Goal: Contribute content: Add original content to the website for others to see

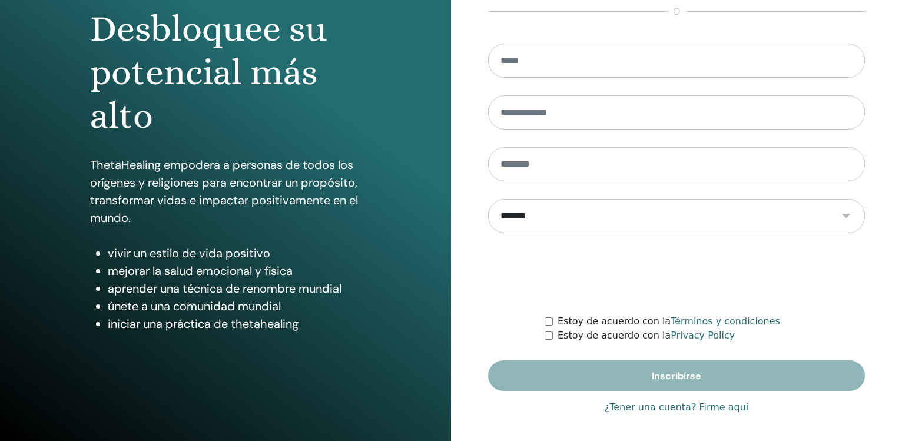
scroll to position [124, 0]
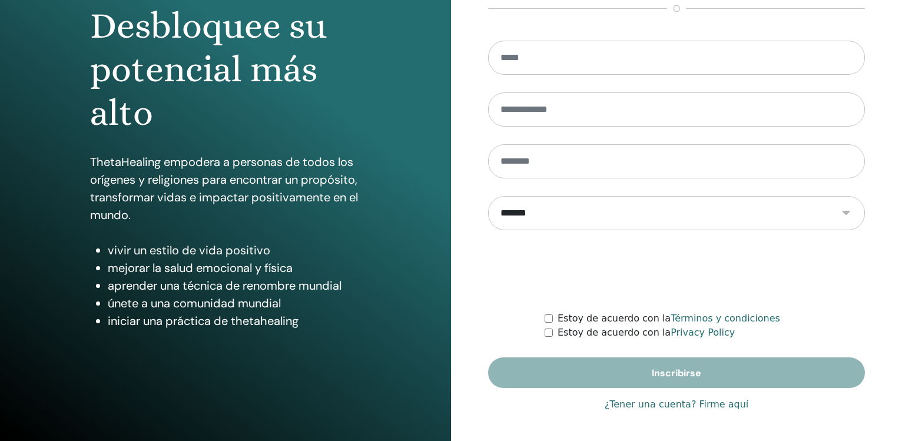
click at [685, 403] on link "¿Tener una cuenta? Firme aquí" at bounding box center [676, 404] width 144 height 14
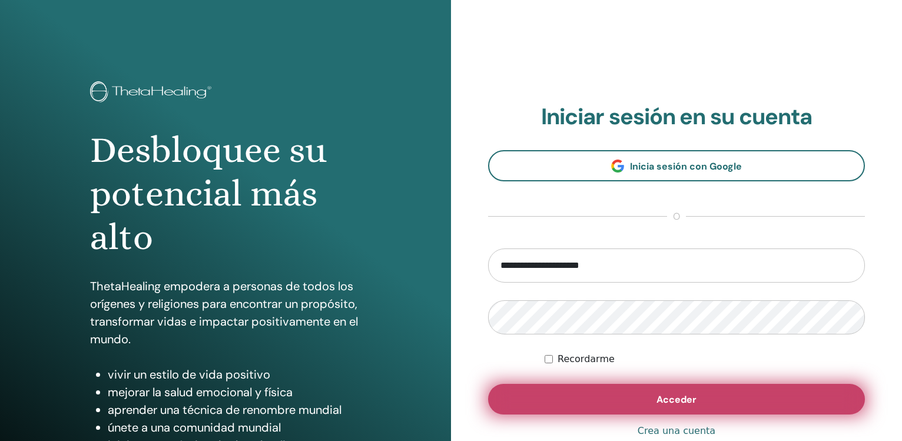
click at [591, 406] on button "Acceder" at bounding box center [676, 399] width 377 height 31
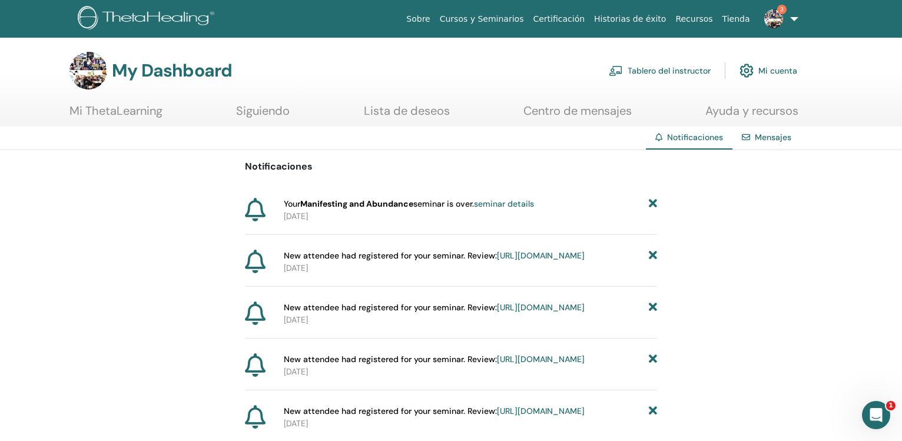
click at [657, 70] on link "Tablero del instructor" at bounding box center [660, 71] width 102 height 26
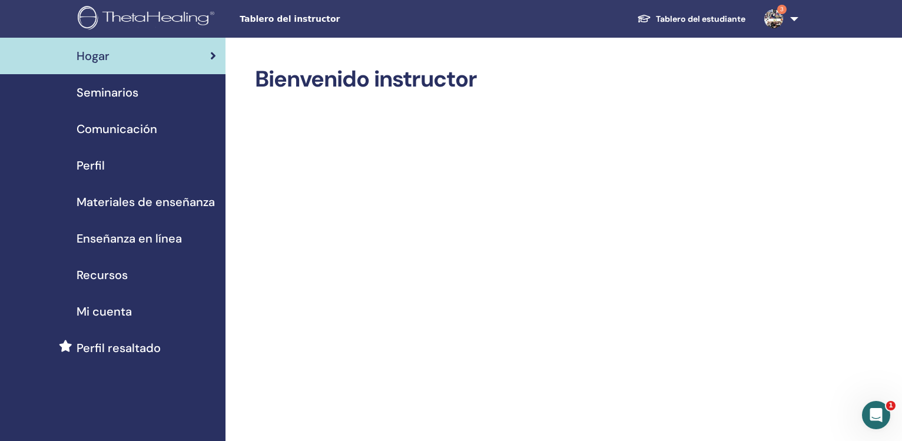
click at [87, 88] on span "Seminarios" at bounding box center [108, 93] width 62 height 18
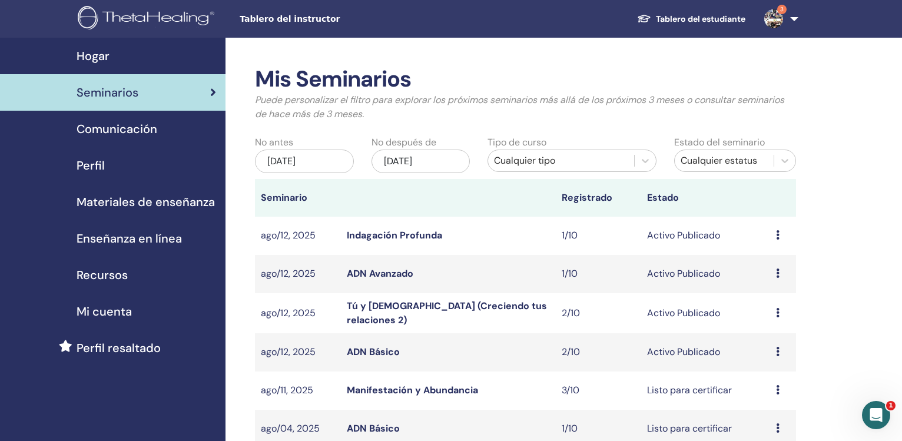
click at [373, 387] on link "Manifestación y Abundancia" at bounding box center [412, 390] width 131 height 12
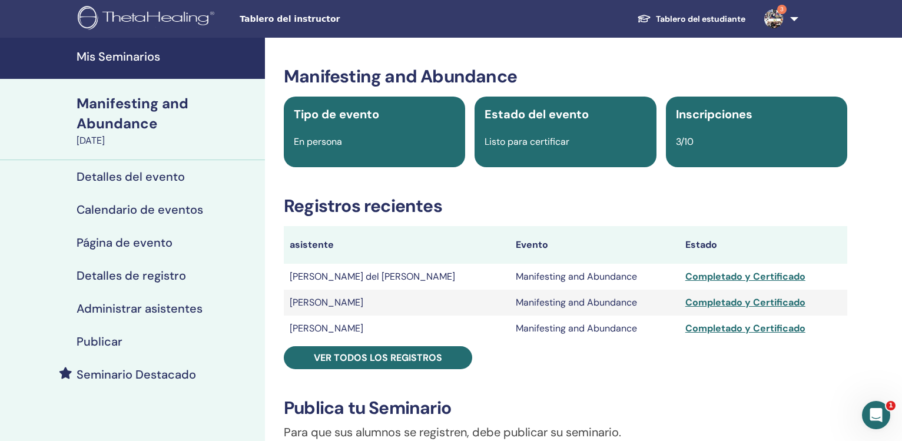
click at [108, 341] on h4 "Publicar" at bounding box center [100, 341] width 46 height 14
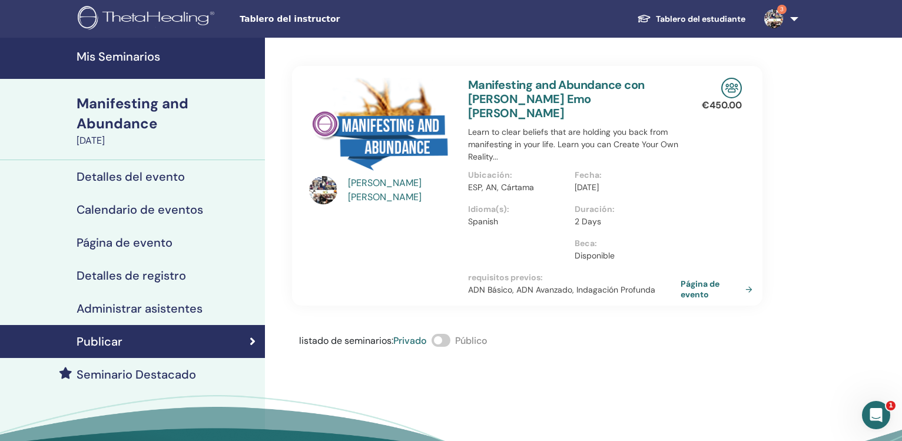
click at [492, 359] on div "Tabatha Emo Medina Manifesting and Abundance con Tabatha Emo Medina Learn to cl…" at bounding box center [565, 275] width 601 height 475
click at [702, 278] on link "Página de evento" at bounding box center [720, 288] width 77 height 21
click at [104, 64] on h4 "Mis Seminarios" at bounding box center [167, 56] width 181 height 14
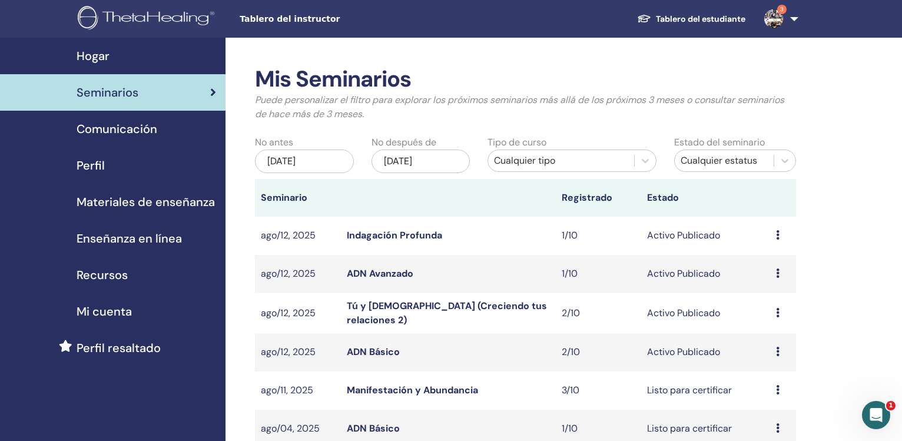
click at [424, 238] on link "Indagación Profunda" at bounding box center [394, 235] width 95 height 12
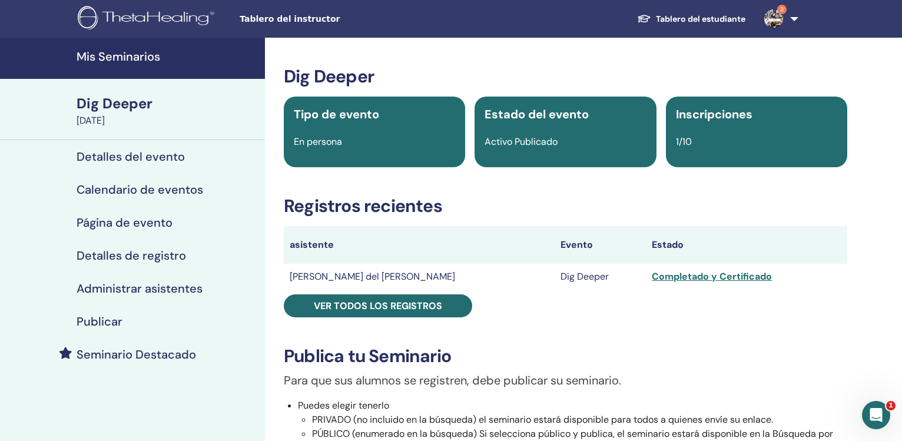
click at [102, 326] on h4 "Publicar" at bounding box center [100, 321] width 46 height 14
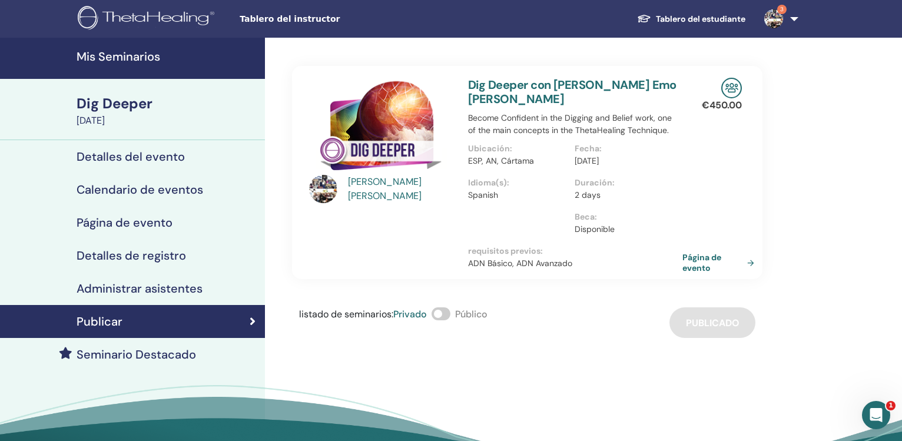
click at [699, 252] on link "Página de evento" at bounding box center [720, 262] width 77 height 21
click at [98, 65] on link "Mis Seminarios" at bounding box center [132, 58] width 265 height 41
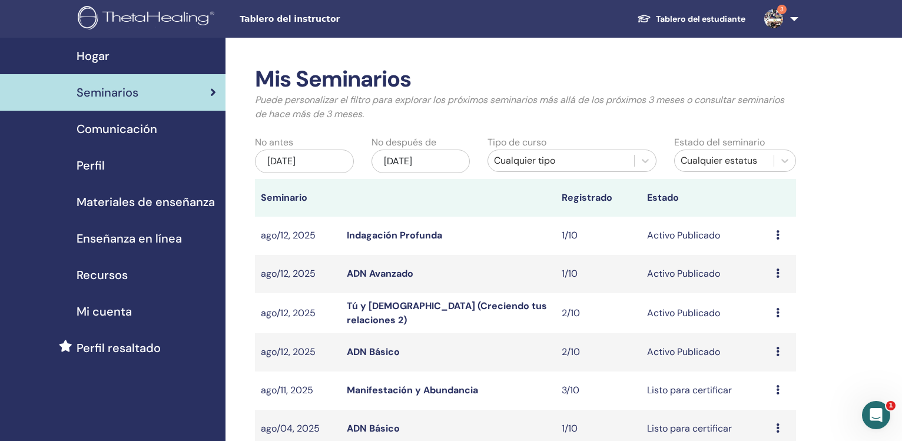
click at [487, 311] on link "Tú y [DEMOGRAPHIC_DATA] (Creciendo tus relaciones 2)" at bounding box center [447, 313] width 200 height 26
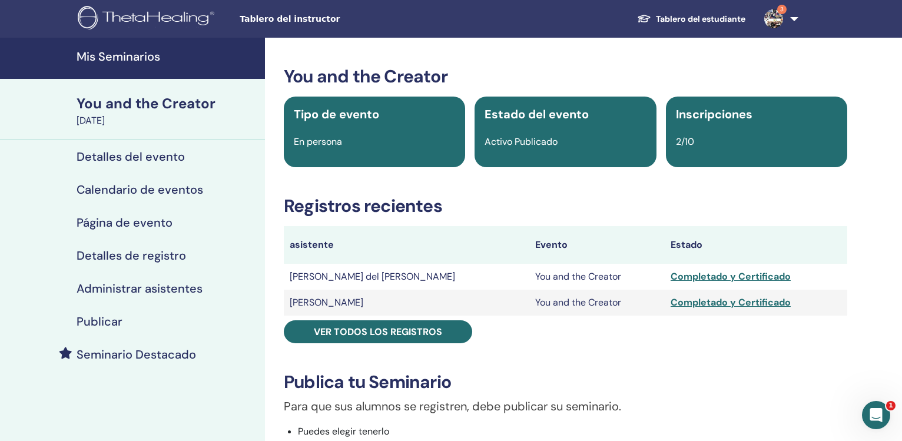
click at [94, 311] on link "Publicar" at bounding box center [132, 321] width 265 height 33
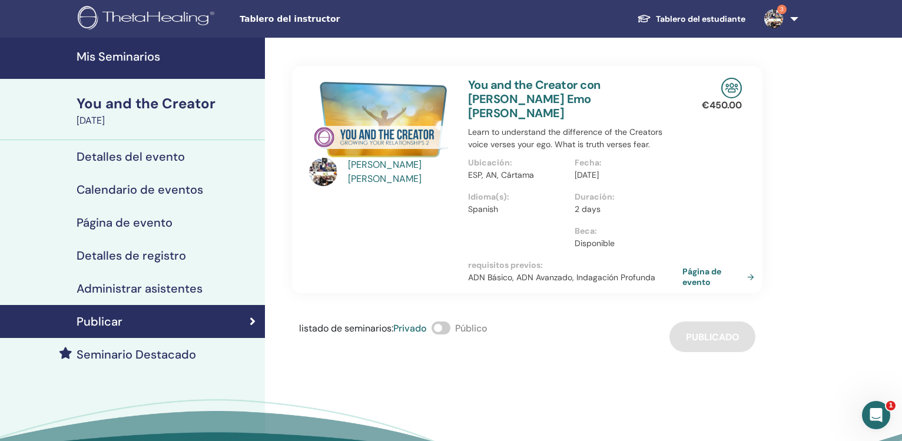
click at [692, 266] on link "Página de evento" at bounding box center [720, 276] width 77 height 21
click at [696, 266] on link "Página de evento" at bounding box center [720, 276] width 77 height 21
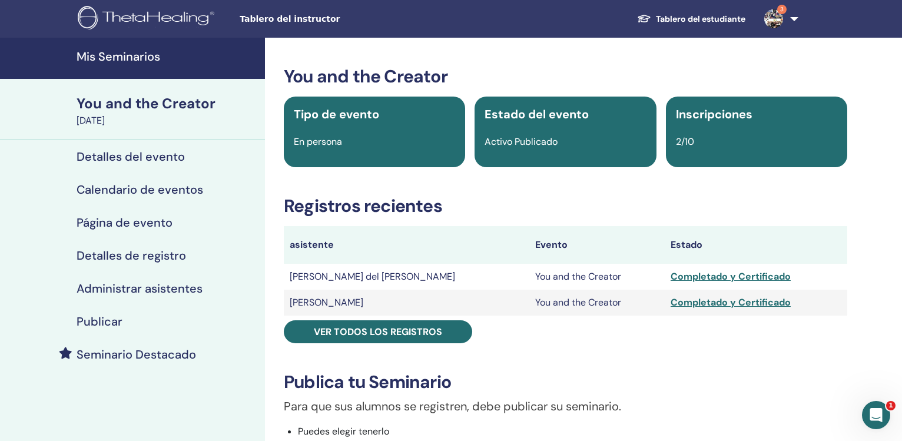
click at [110, 59] on h4 "Mis Seminarios" at bounding box center [167, 56] width 181 height 14
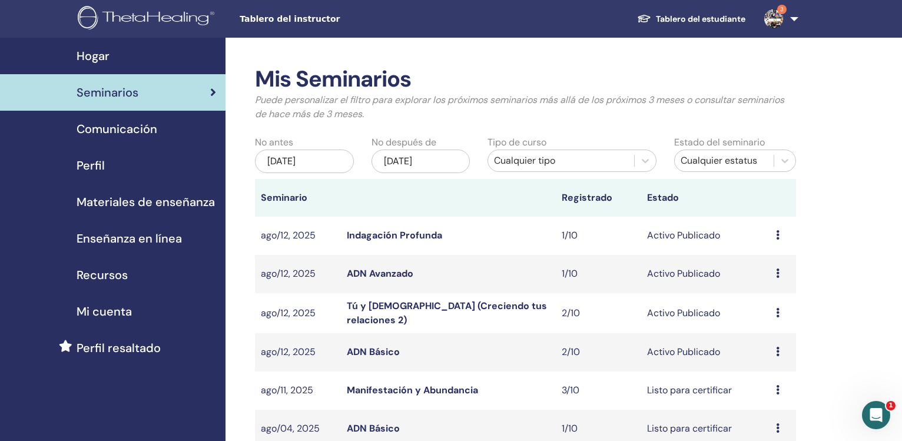
click at [468, 388] on link "Manifestación y Abundancia" at bounding box center [412, 390] width 131 height 12
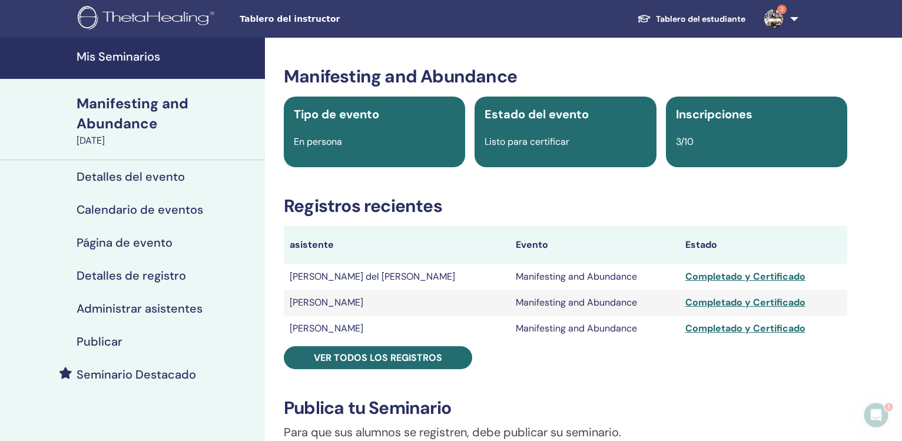
click at [120, 342] on h4 "Publicar" at bounding box center [100, 341] width 46 height 14
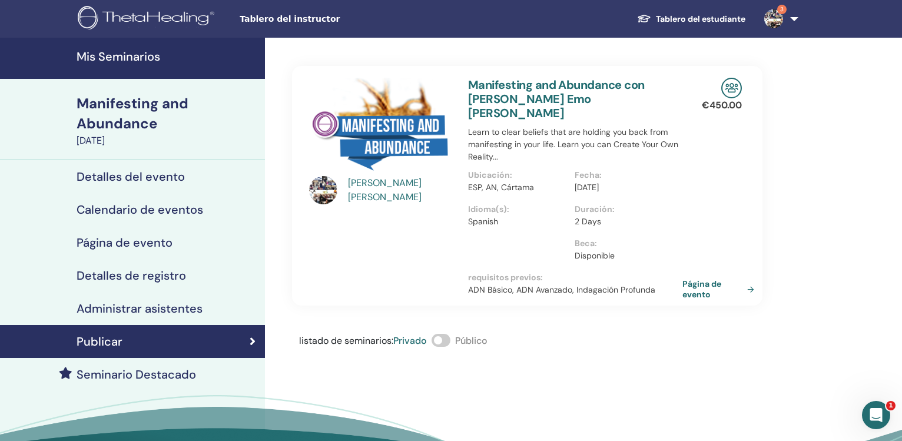
click at [699, 278] on link "Página de evento" at bounding box center [720, 288] width 77 height 21
click at [708, 278] on link "Página de evento" at bounding box center [720, 288] width 77 height 21
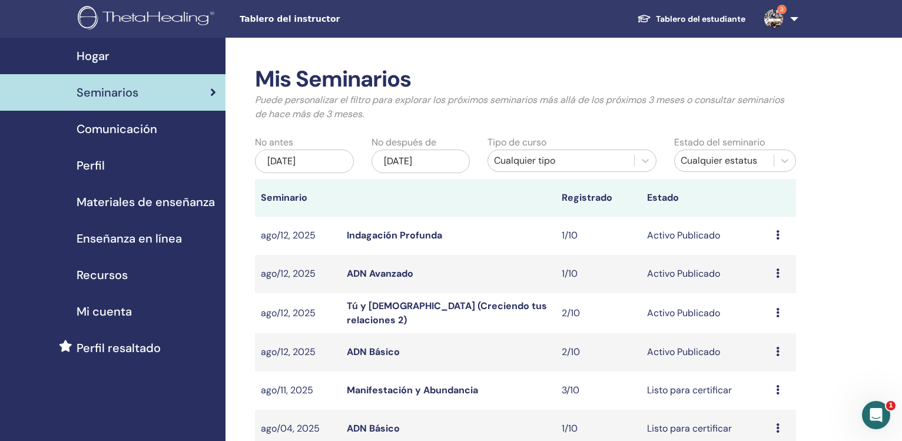
click at [177, 96] on div "Seminarios" at bounding box center [112, 93] width 207 height 18
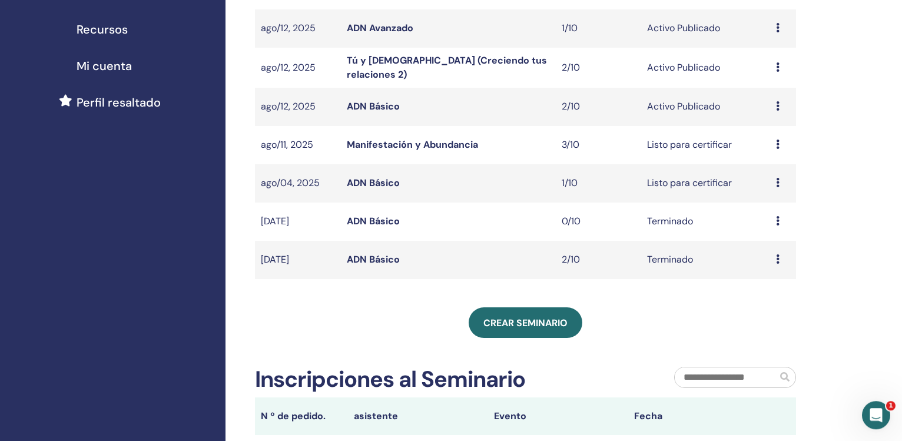
scroll to position [250, 0]
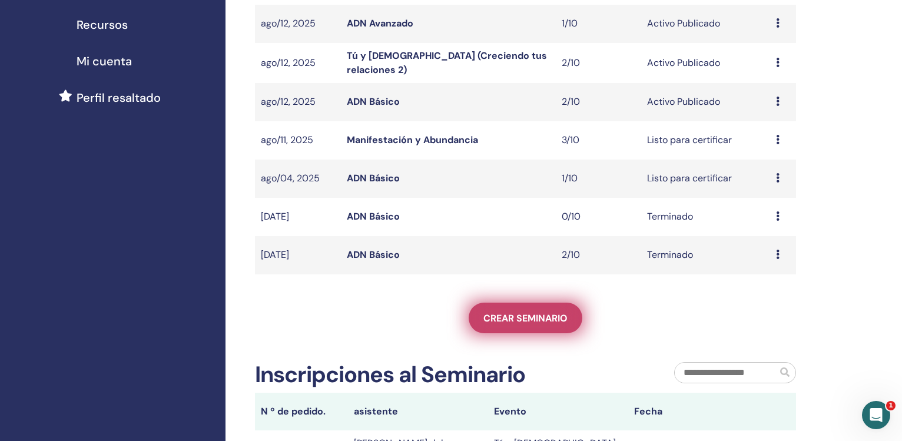
click at [533, 324] on link "Crear seminario" at bounding box center [526, 318] width 114 height 31
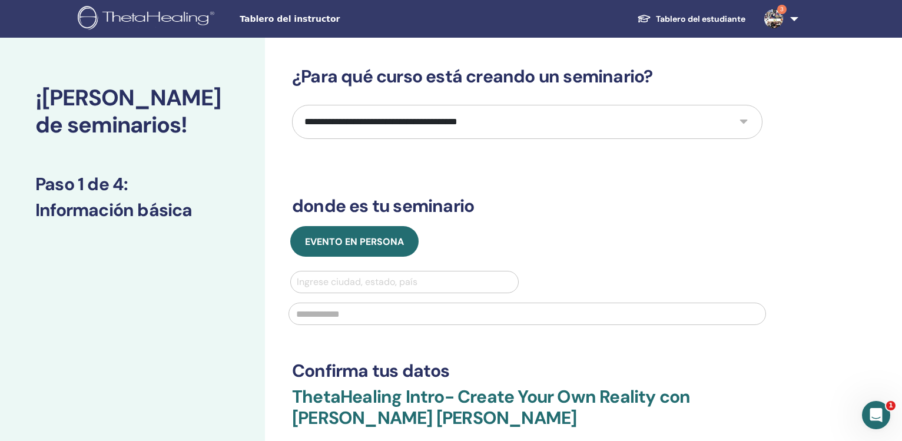
select select "*"
click option "**********" at bounding box center [0, 0] width 0 height 0
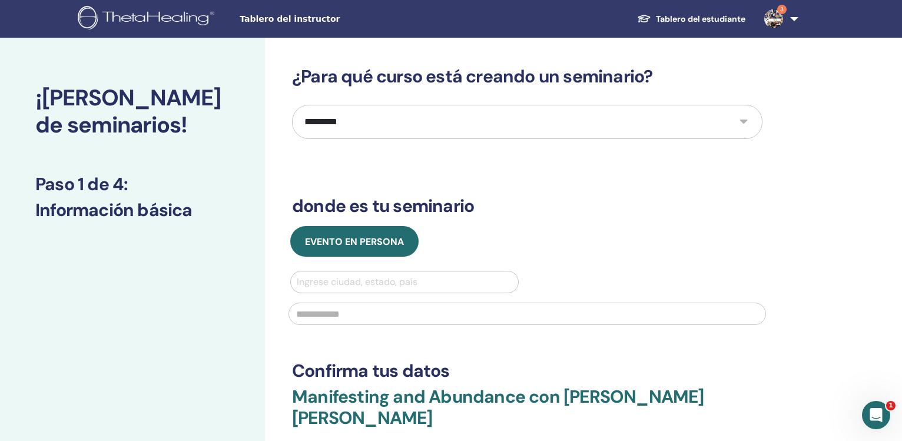
click at [391, 278] on div at bounding box center [404, 282] width 215 height 16
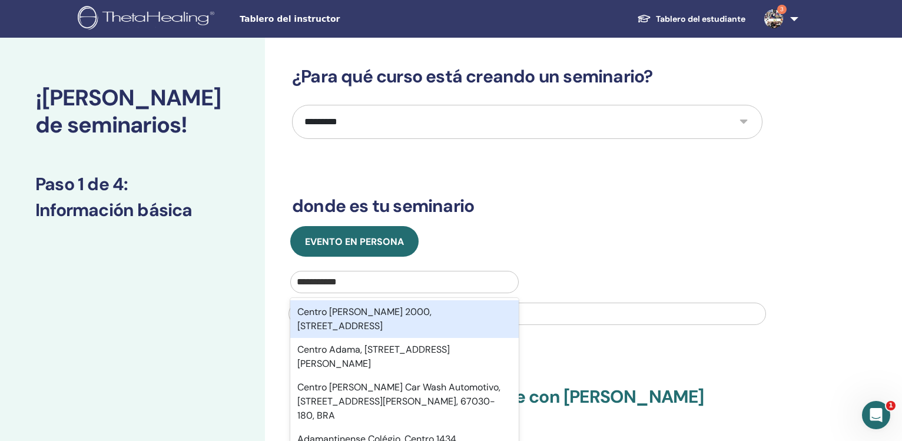
type input "**********"
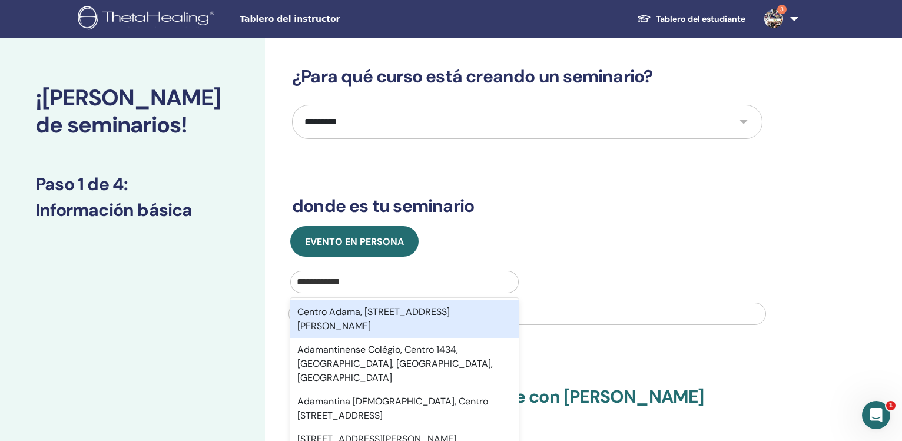
click at [350, 318] on div "Centro Adama, [STREET_ADDRESS][PERSON_NAME]" at bounding box center [404, 319] width 228 height 38
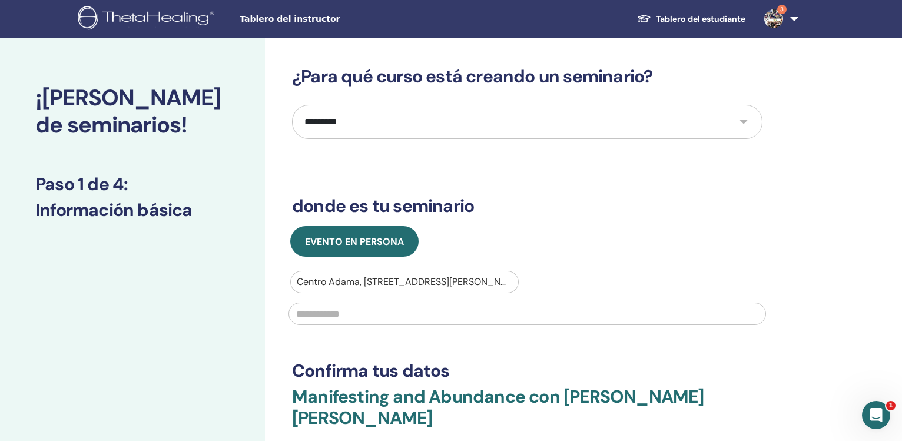
click at [351, 318] on input "text" at bounding box center [526, 314] width 477 height 22
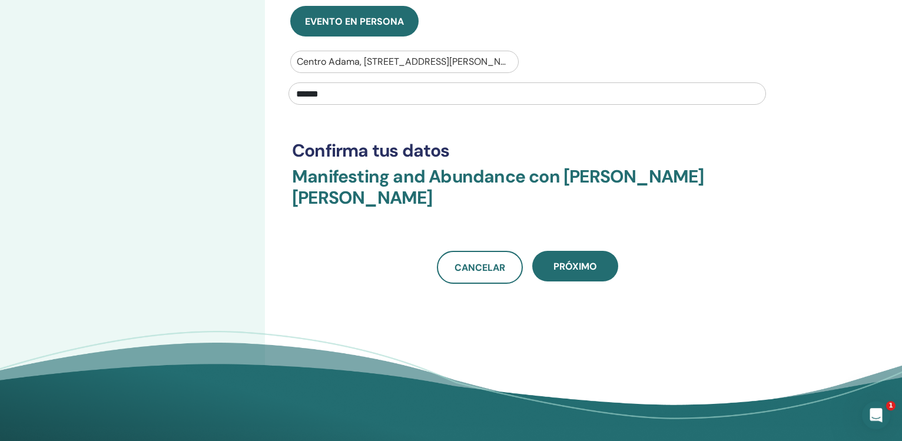
scroll to position [221, 0]
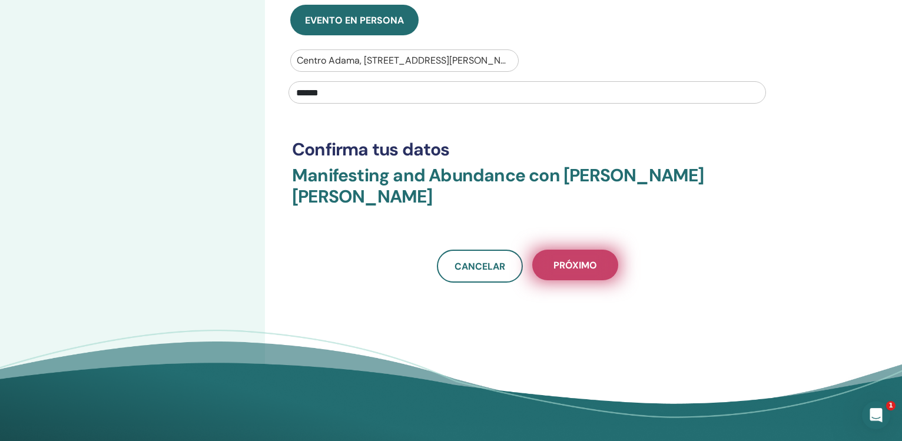
type input "******"
click at [596, 259] on span "próximo" at bounding box center [575, 265] width 44 height 12
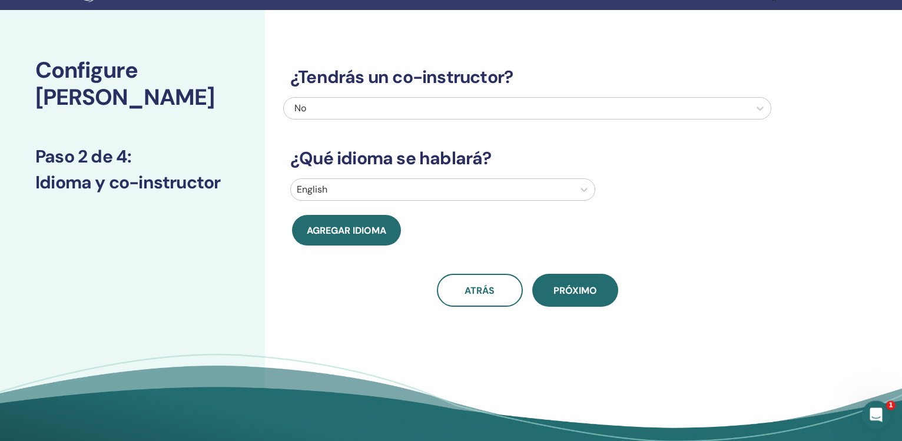
scroll to position [0, 0]
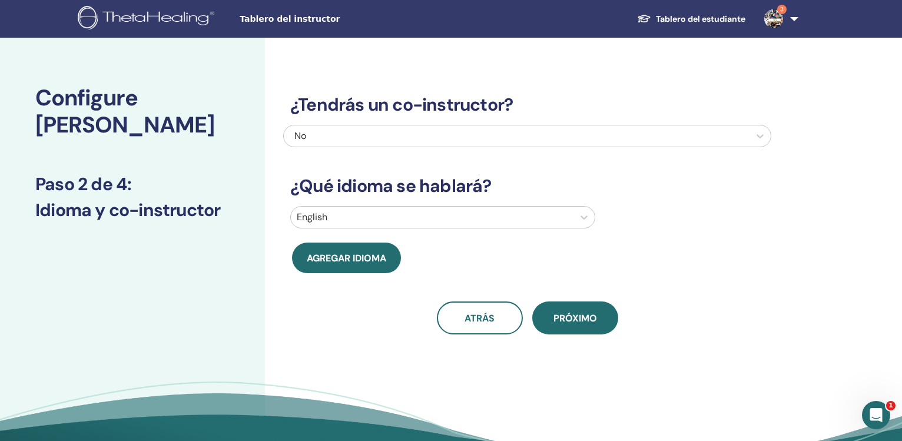
click at [406, 224] on div at bounding box center [432, 217] width 271 height 16
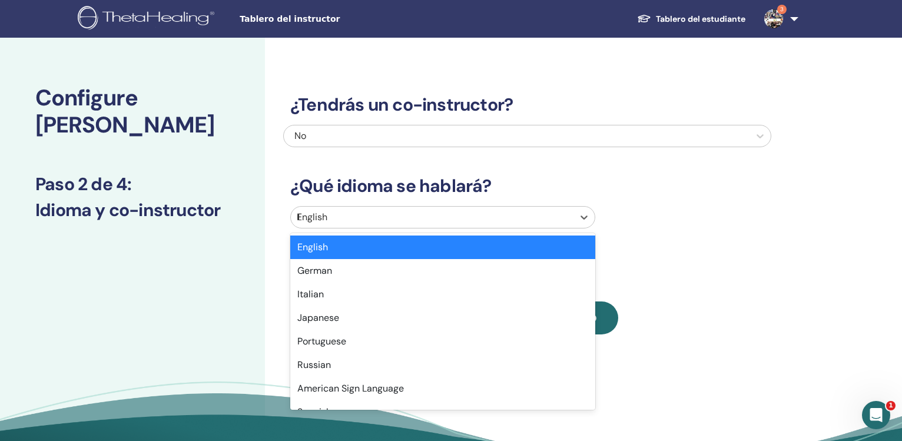
type input "**"
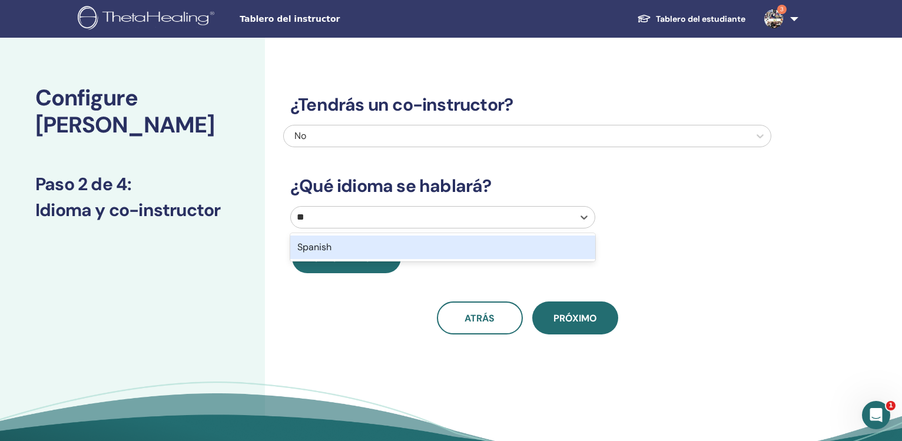
click at [418, 237] on div "Spanish" at bounding box center [442, 247] width 305 height 24
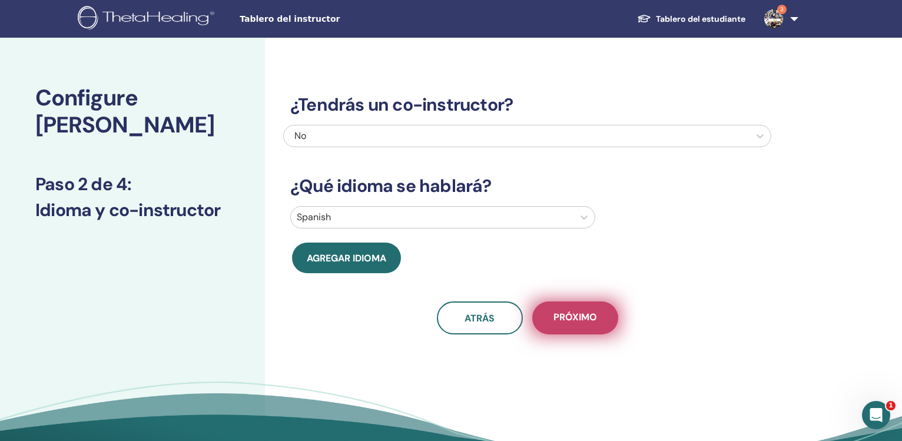
click at [576, 308] on button "próximo" at bounding box center [575, 317] width 86 height 33
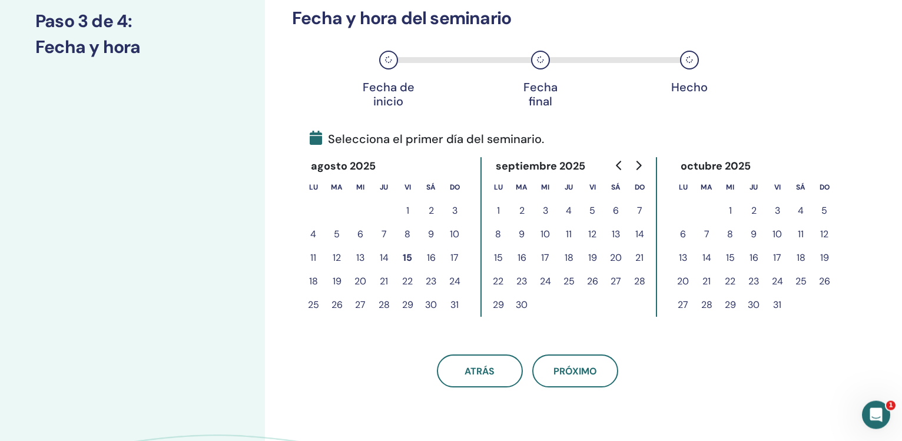
scroll to position [166, 0]
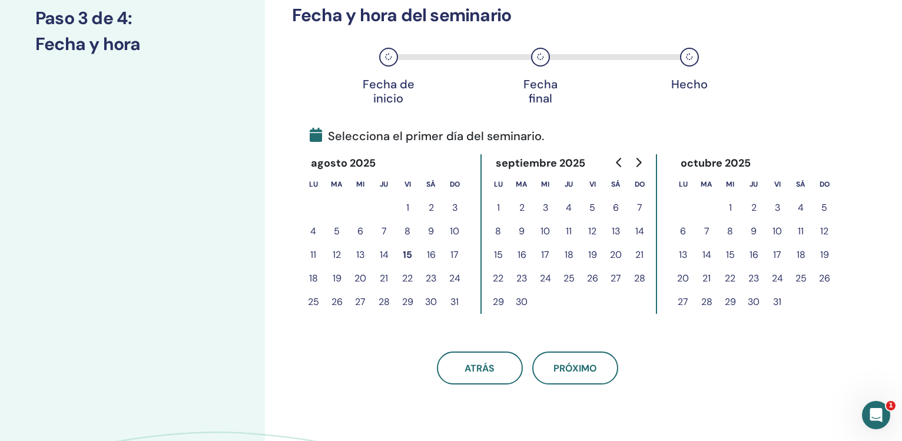
click at [408, 251] on button "15" at bounding box center [408, 255] width 24 height 24
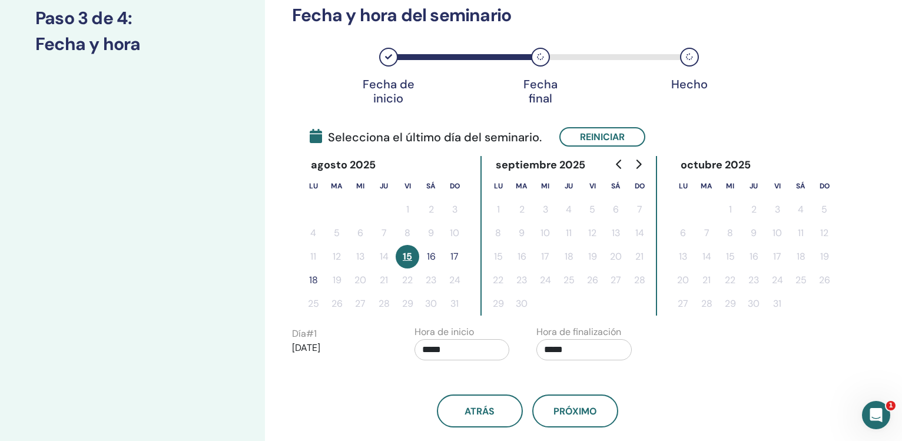
click at [313, 283] on button "18" at bounding box center [313, 280] width 24 height 24
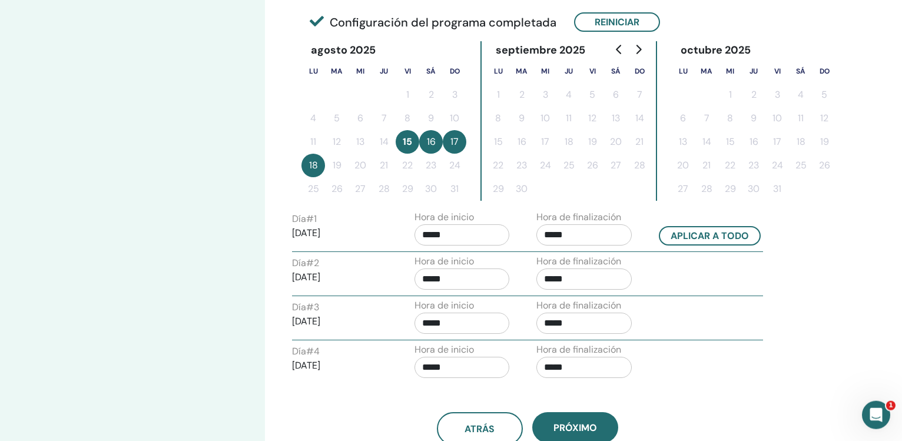
scroll to position [296, 0]
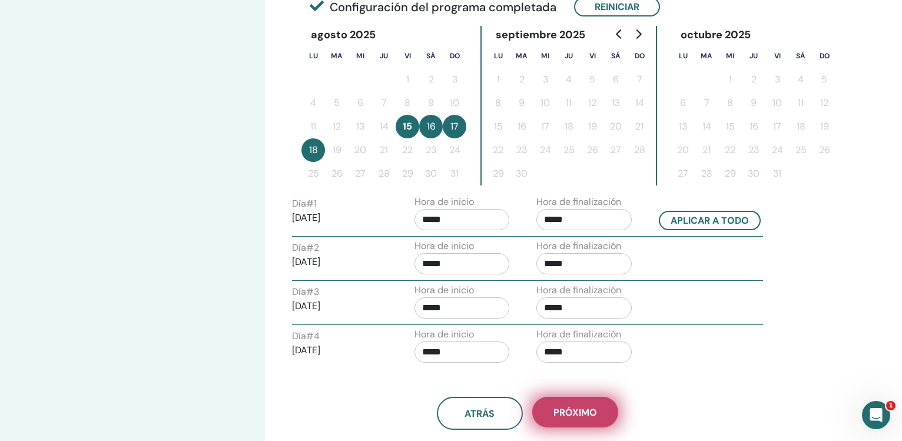
click at [592, 420] on button "próximo" at bounding box center [575, 412] width 86 height 31
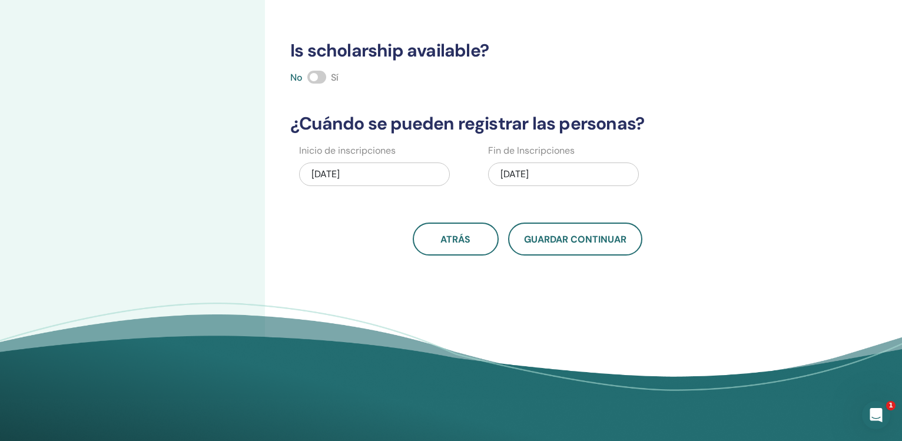
scroll to position [0, 0]
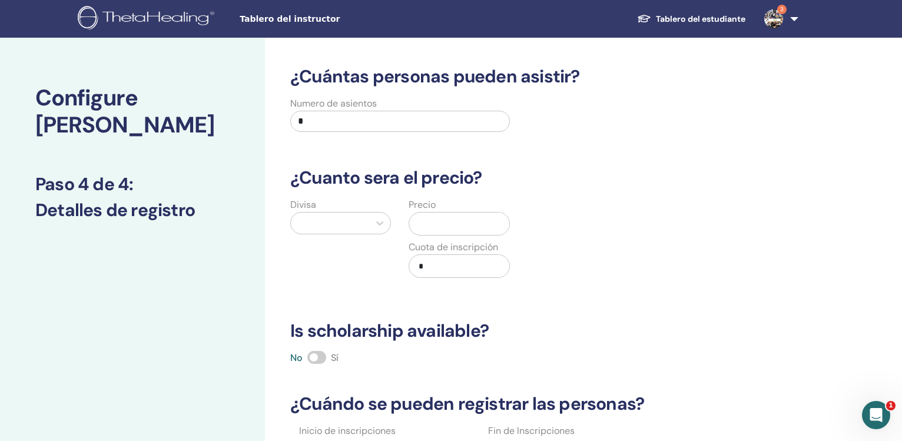
click at [376, 121] on input "*" at bounding box center [400, 121] width 220 height 21
type input "**"
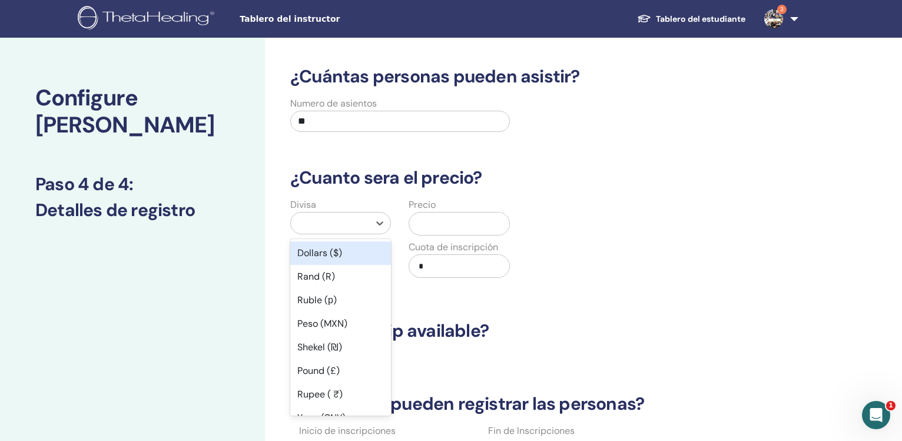
click at [337, 221] on div at bounding box center [330, 223] width 67 height 16
type input "**"
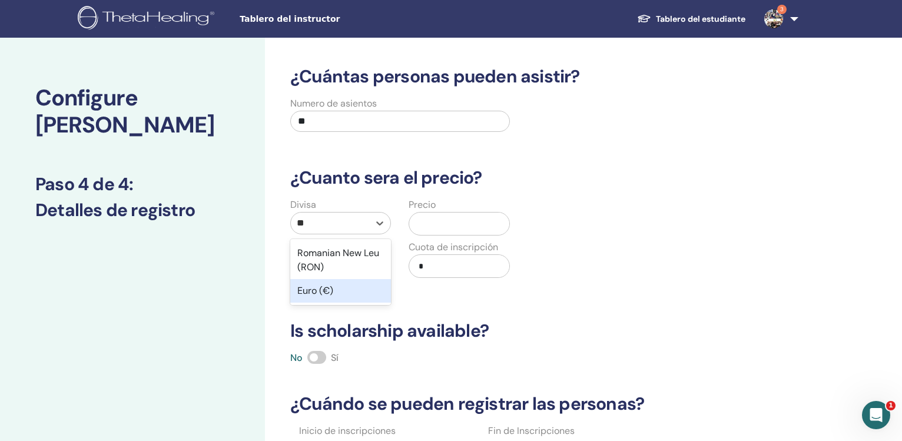
click at [345, 280] on div "Euro (€)" at bounding box center [340, 291] width 101 height 24
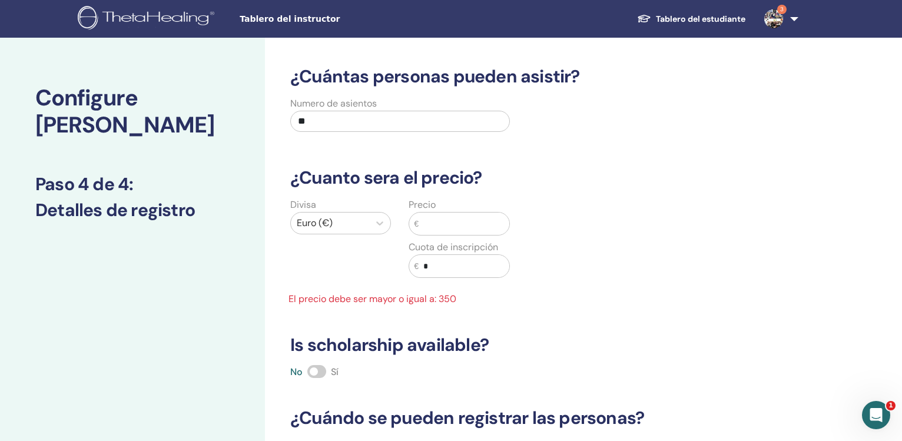
click at [442, 221] on input "text" at bounding box center [463, 223] width 91 height 22
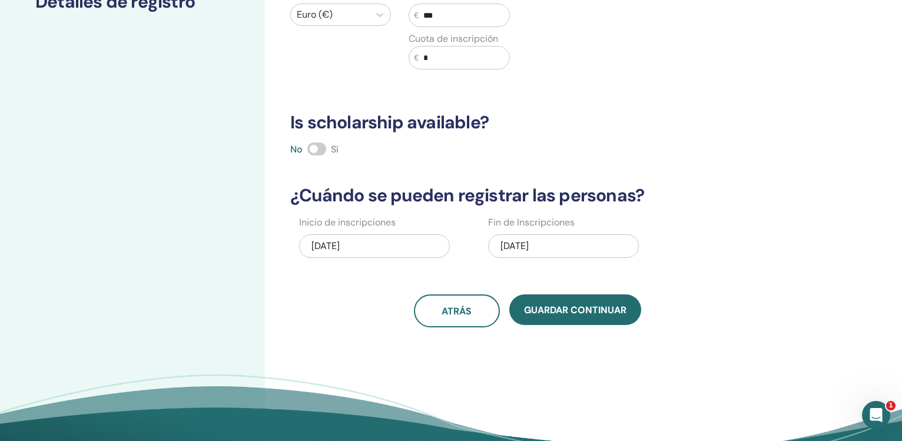
scroll to position [220, 0]
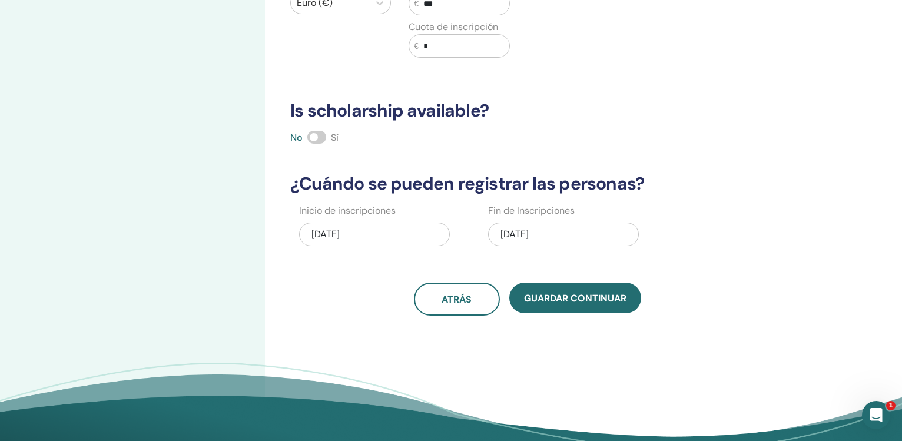
type input "***"
click at [314, 134] on span at bounding box center [316, 137] width 19 height 13
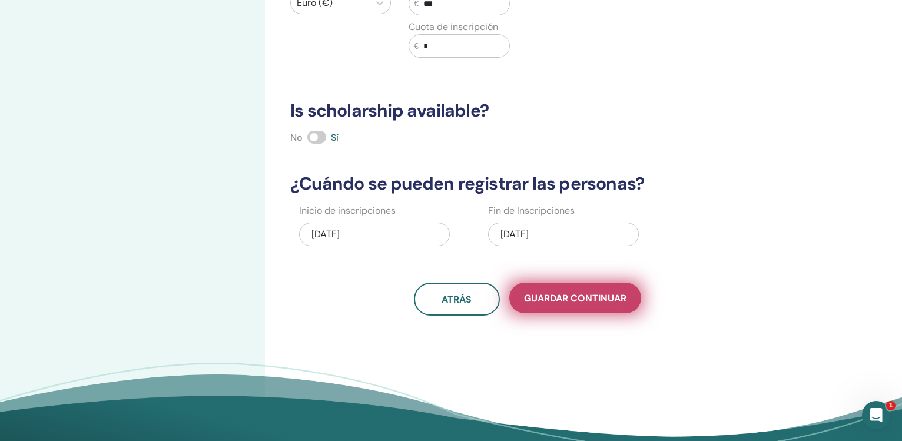
click at [572, 296] on span "Guardar Continuar" at bounding box center [575, 298] width 102 height 12
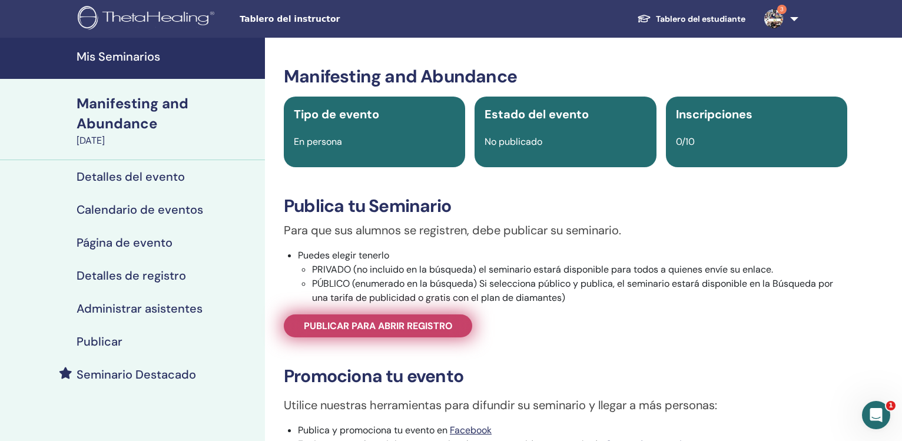
click at [380, 325] on span "Publicar para abrir registro" at bounding box center [378, 326] width 149 height 12
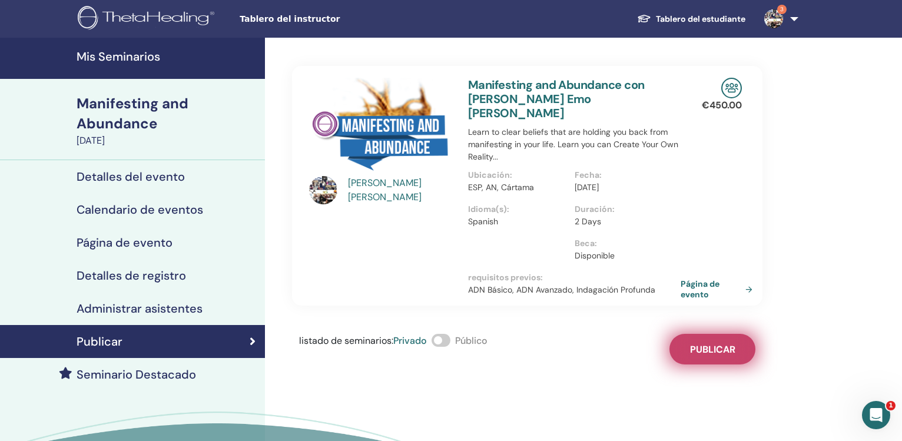
click at [720, 334] on button "Publicar" at bounding box center [712, 349] width 86 height 31
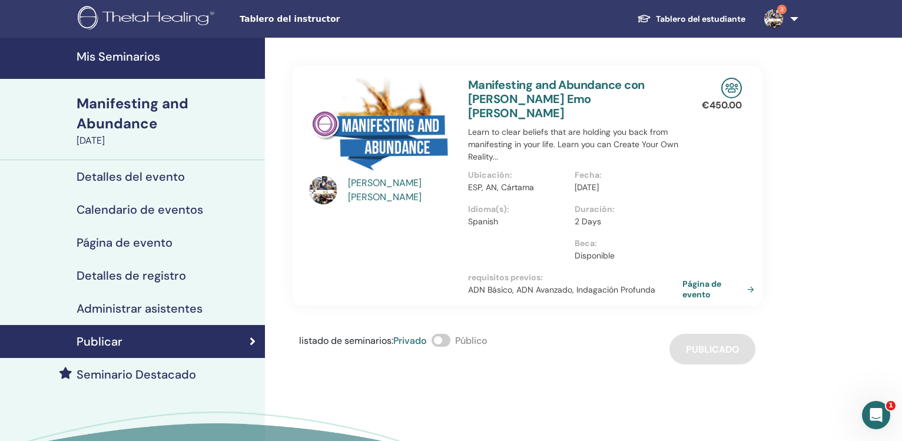
click at [703, 278] on link "Página de evento" at bounding box center [720, 288] width 77 height 21
